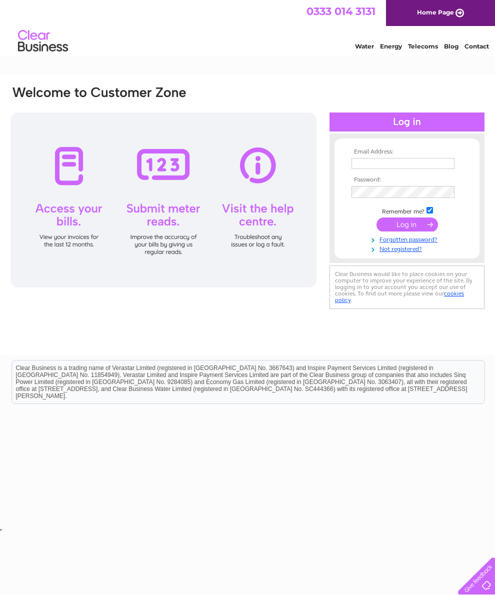
click at [383, 163] on input "text" at bounding box center [403, 163] width 103 height 11
type input "m.1meikle@outlook.com"
click at [407, 231] on input "submit" at bounding box center [408, 226] width 62 height 14
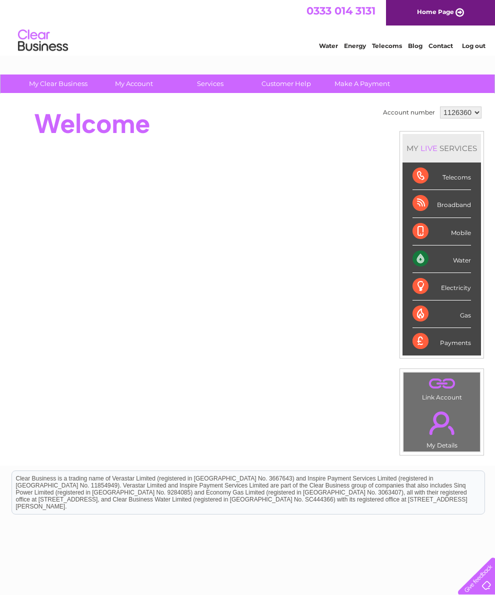
scroll to position [39, 0]
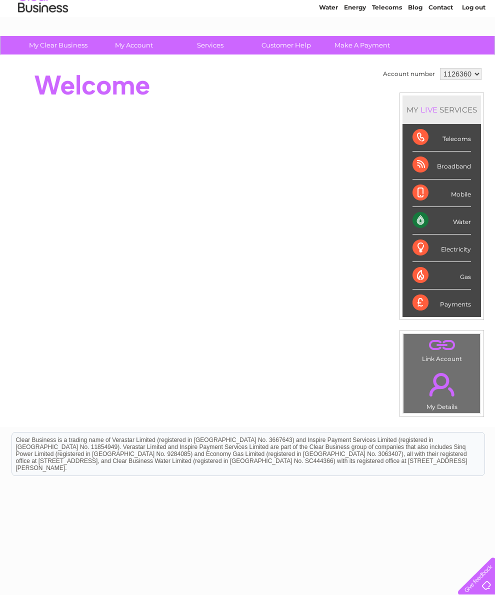
click at [371, 382] on div "Account number 1126360 MY LIVE SERVICES Telecoms Broadband Mobile Water Electri…" at bounding box center [247, 242] width 495 height 372
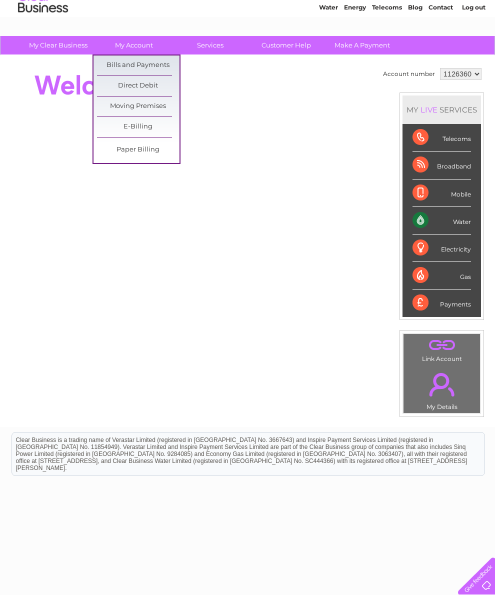
click at [156, 67] on link "Bills and Payments" at bounding box center [138, 66] width 83 height 20
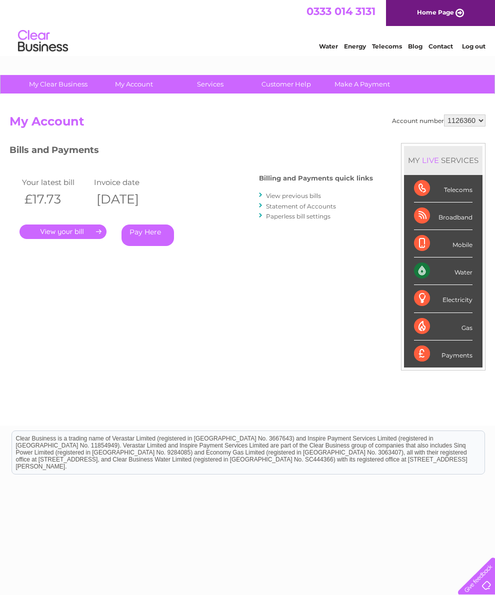
click at [72, 232] on link "." at bounding box center [63, 232] width 87 height 15
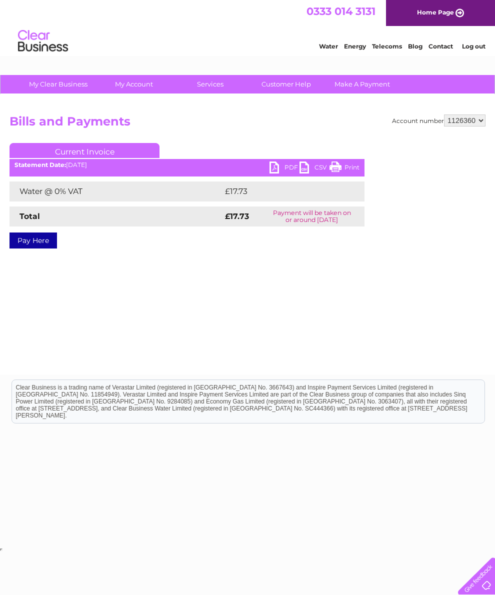
click at [273, 167] on link "PDF" at bounding box center [285, 169] width 30 height 15
click at [475, 45] on link "Log out" at bounding box center [474, 47] width 24 height 8
